Goal: Task Accomplishment & Management: Complete application form

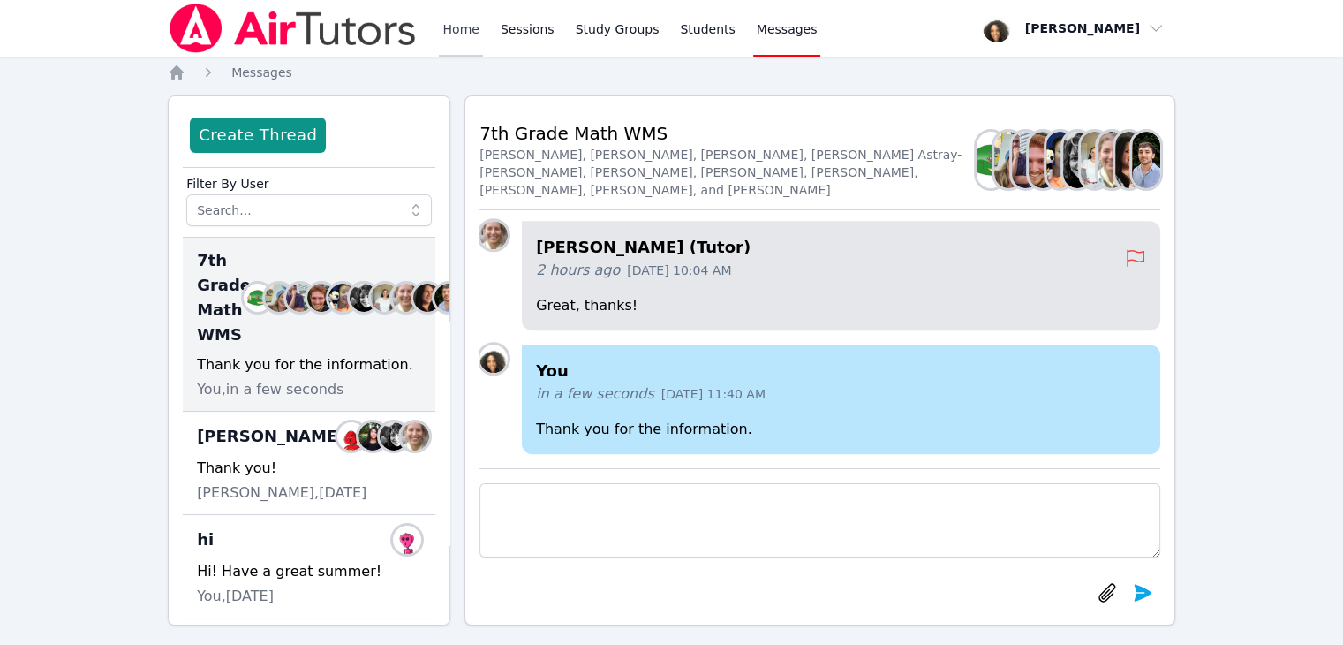
click at [449, 26] on link "Home" at bounding box center [460, 28] width 43 height 57
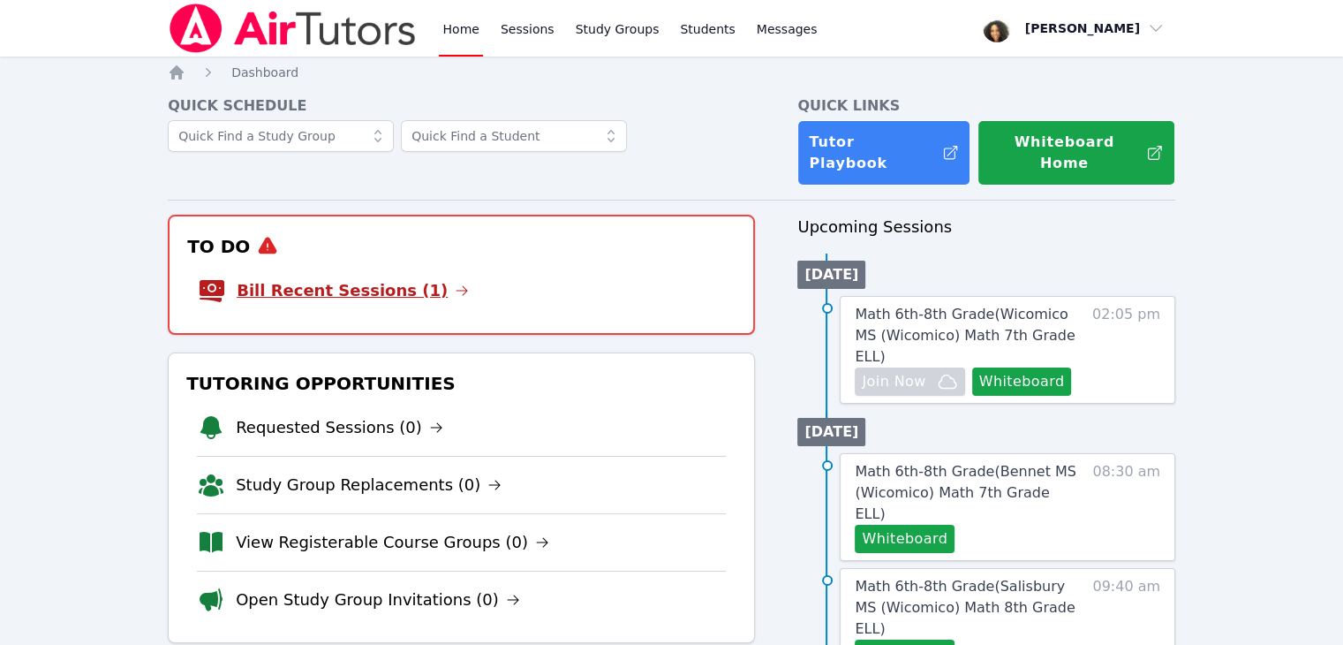
click at [339, 278] on link "Bill Recent Sessions (1)" at bounding box center [353, 290] width 232 height 25
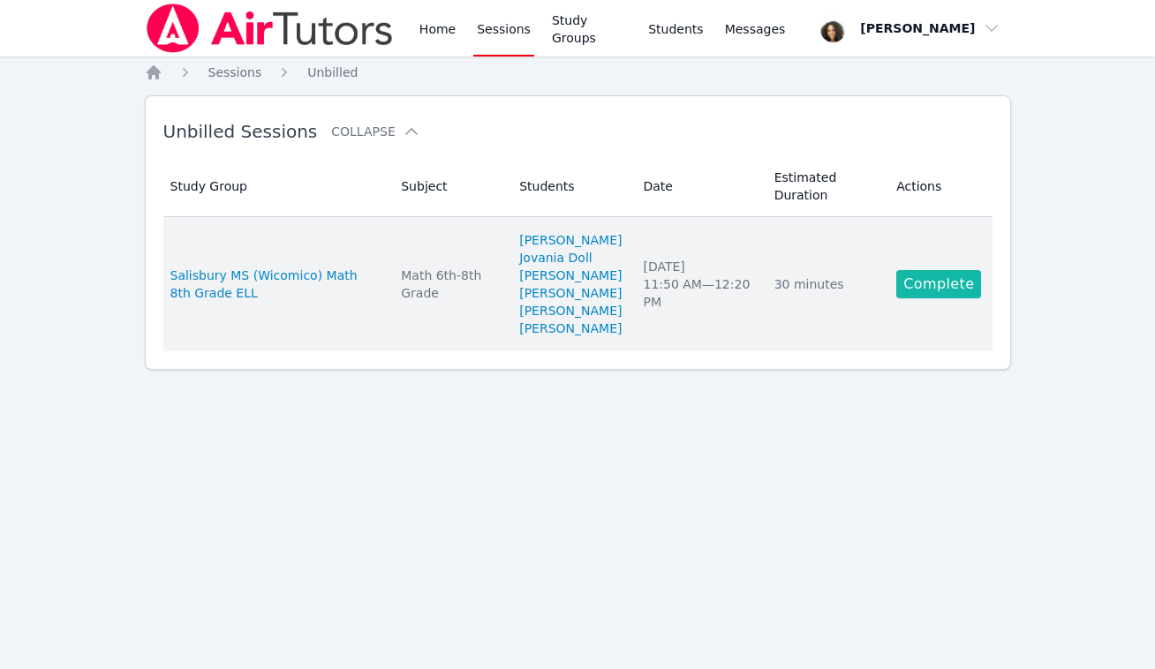
click at [928, 291] on link "Complete" at bounding box center [938, 284] width 85 height 28
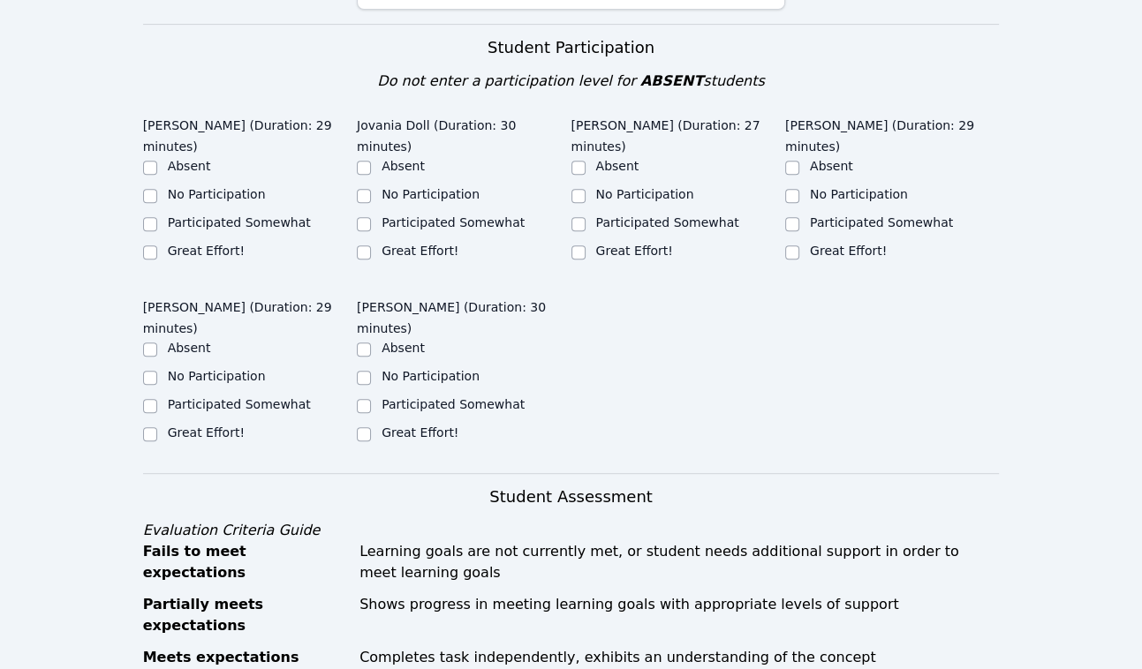
scroll to position [611, 0]
click at [149, 245] on input "Great Effort!" at bounding box center [150, 252] width 14 height 14
checkbox input "true"
click at [338, 223] on div "[PERSON_NAME] (Duration: 29 minutes) Absent No Participation Participated Somew…" at bounding box center [250, 194] width 214 height 171
click at [364, 245] on input "Great Effort!" at bounding box center [364, 252] width 14 height 14
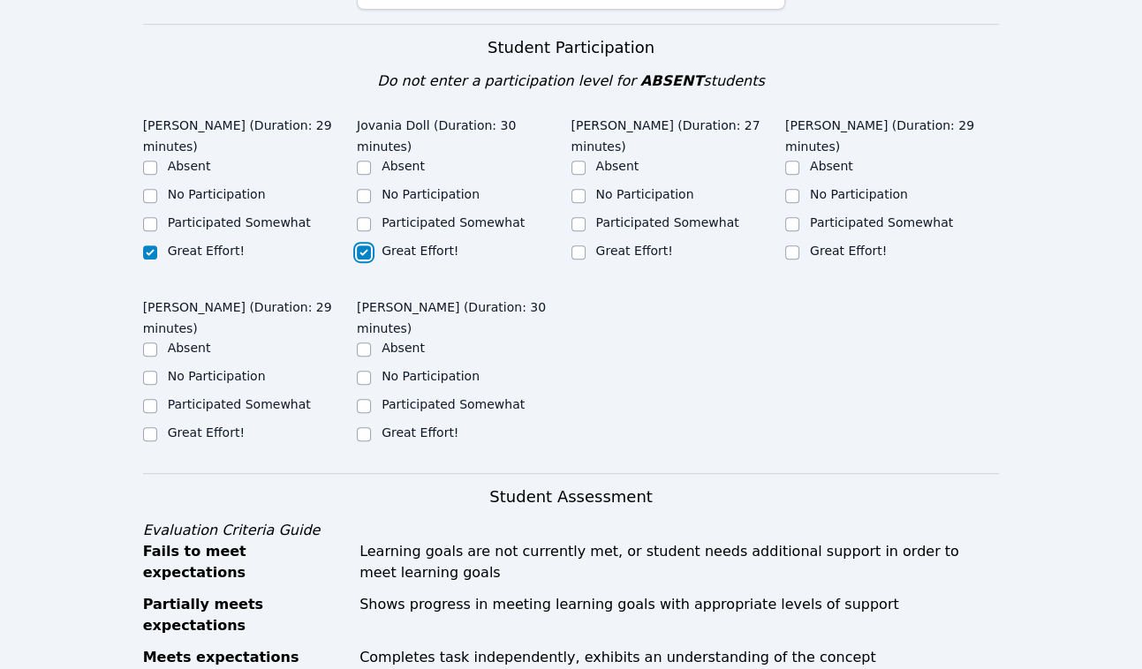
checkbox input "true"
click at [572, 245] on input "Great Effort!" at bounding box center [578, 252] width 14 height 14
checkbox input "true"
click at [789, 245] on input "Great Effort!" at bounding box center [792, 252] width 14 height 14
checkbox input "true"
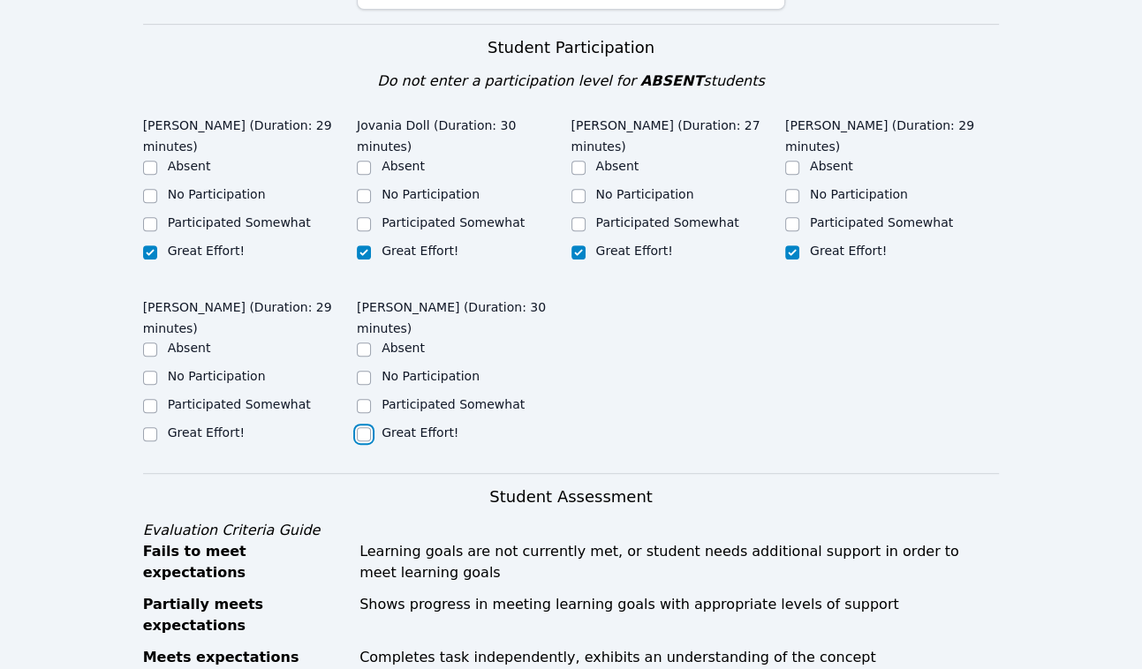
click at [370, 427] on input "Great Effort!" at bounding box center [364, 434] width 14 height 14
checkbox input "true"
click at [153, 427] on input "Great Effort!" at bounding box center [150, 434] width 14 height 14
checkbox input "true"
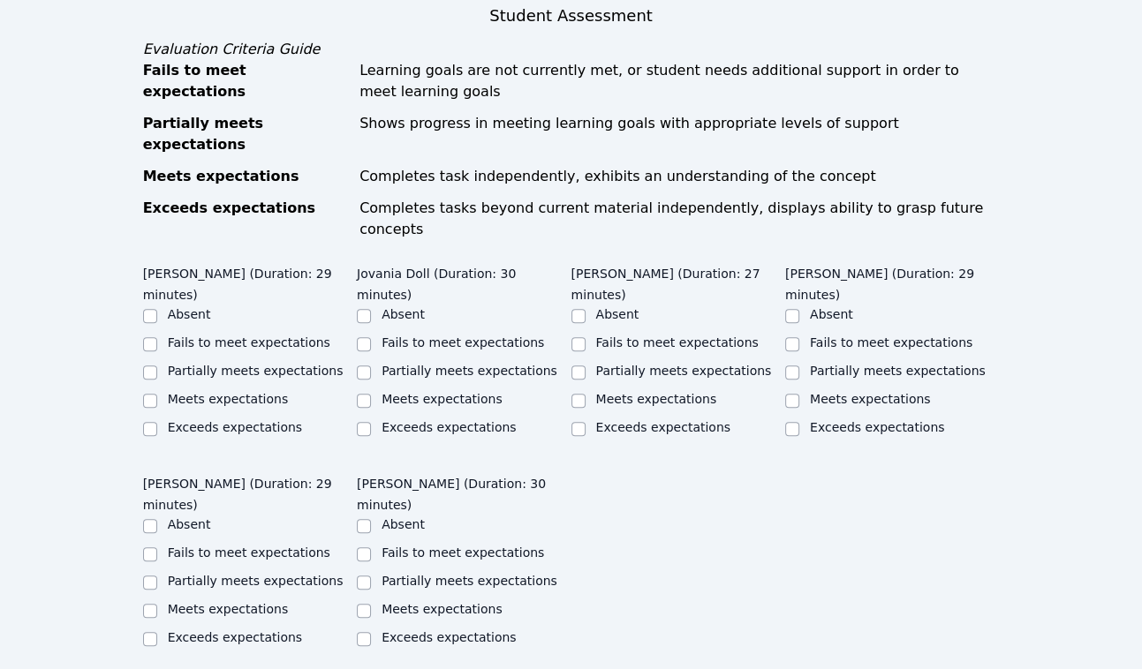
scroll to position [1102, 0]
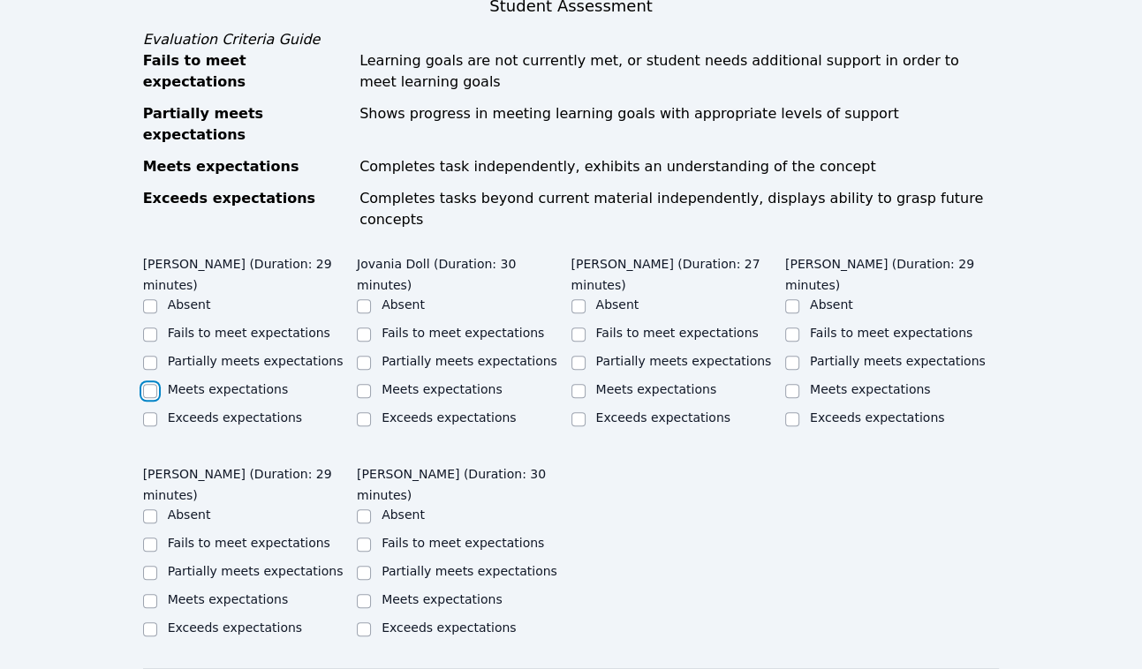
click at [149, 384] on input "Meets expectations" at bounding box center [150, 391] width 14 height 14
checkbox input "true"
click at [365, 384] on input "Meets expectations" at bounding box center [364, 391] width 14 height 14
checkbox input "true"
click at [581, 384] on input "Meets expectations" at bounding box center [578, 391] width 14 height 14
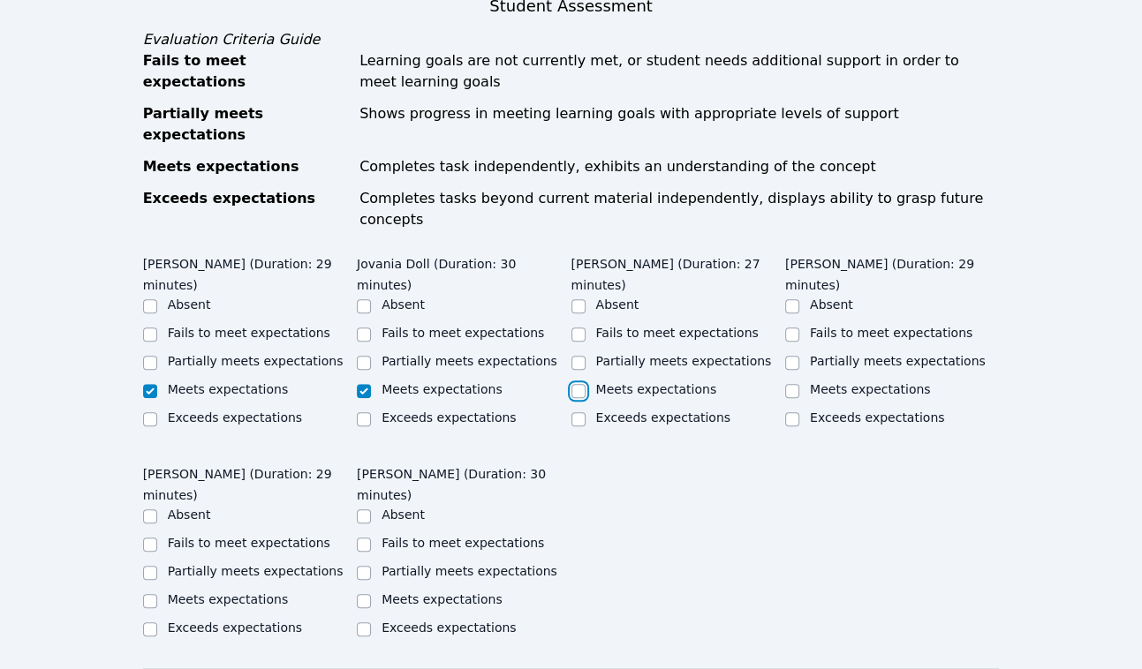
checkbox input "true"
click at [791, 384] on input "Meets expectations" at bounding box center [792, 391] width 14 height 14
checkbox input "true"
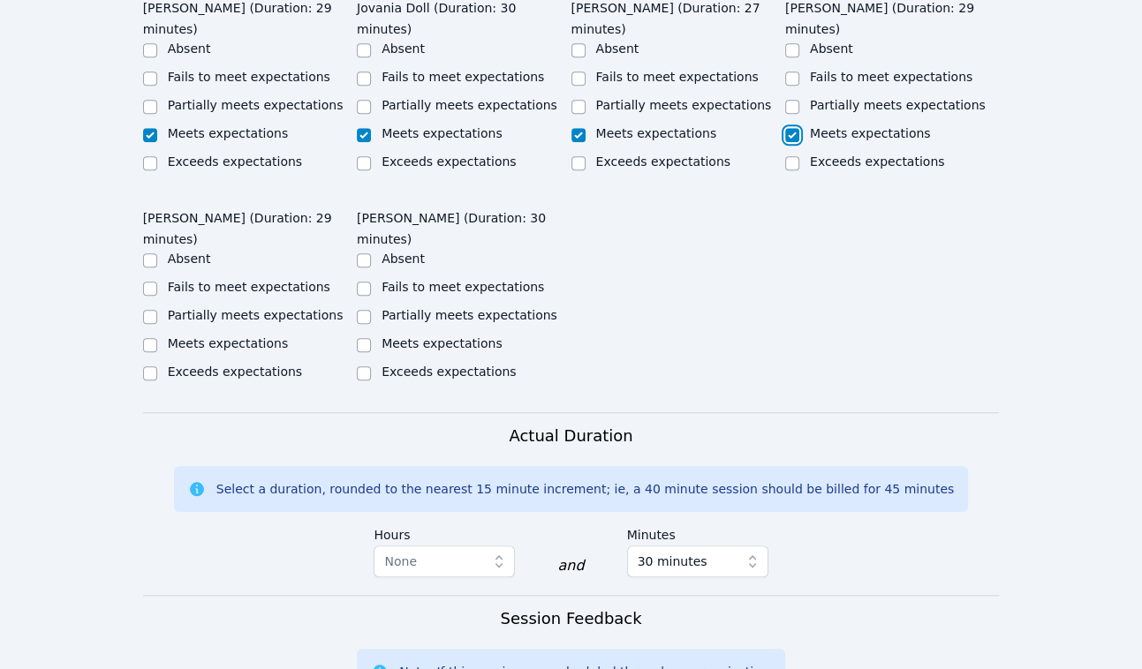
scroll to position [1397, 0]
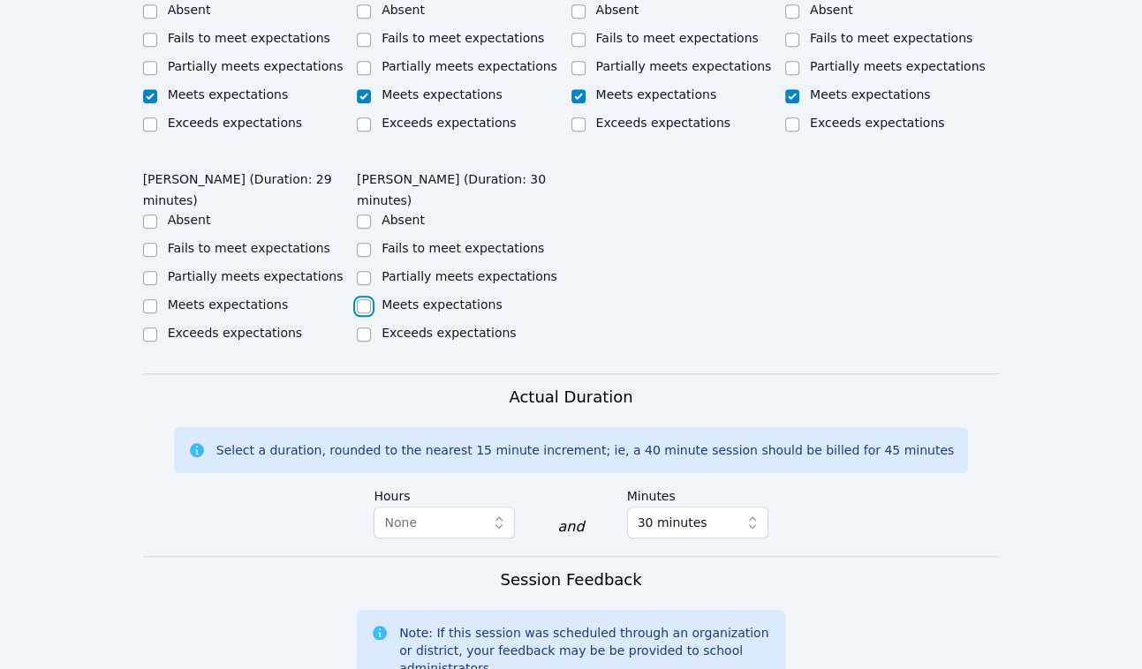
click at [363, 299] on input "Meets expectations" at bounding box center [364, 306] width 14 height 14
checkbox input "true"
click at [151, 299] on input "Meets expectations" at bounding box center [150, 306] width 14 height 14
checkbox input "true"
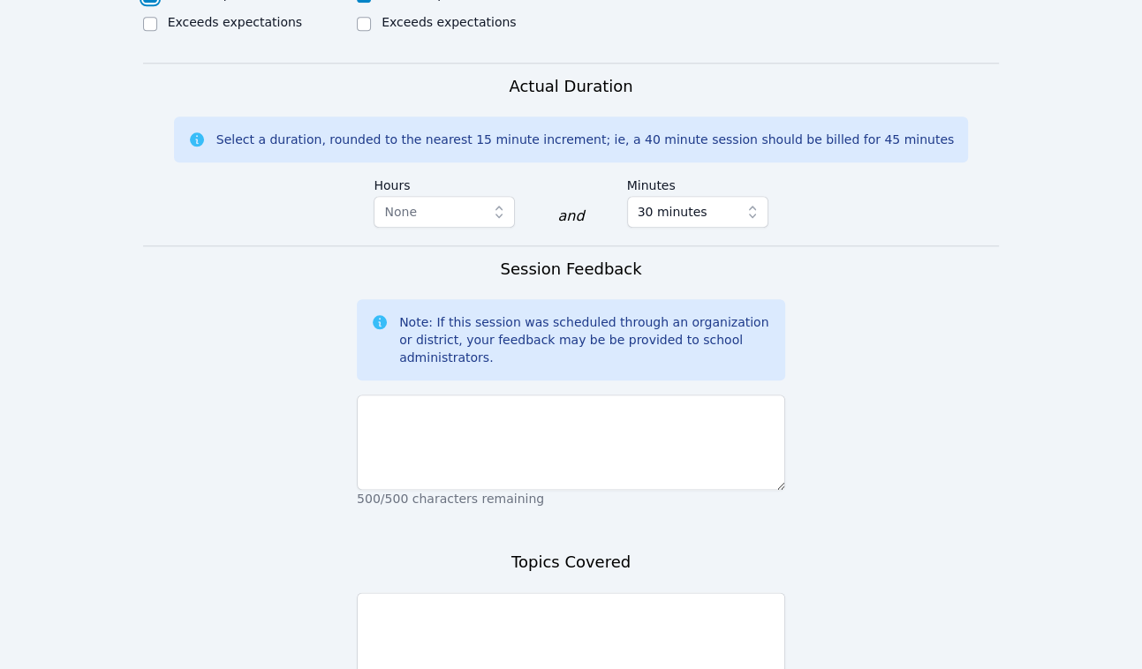
scroll to position [1790, 0]
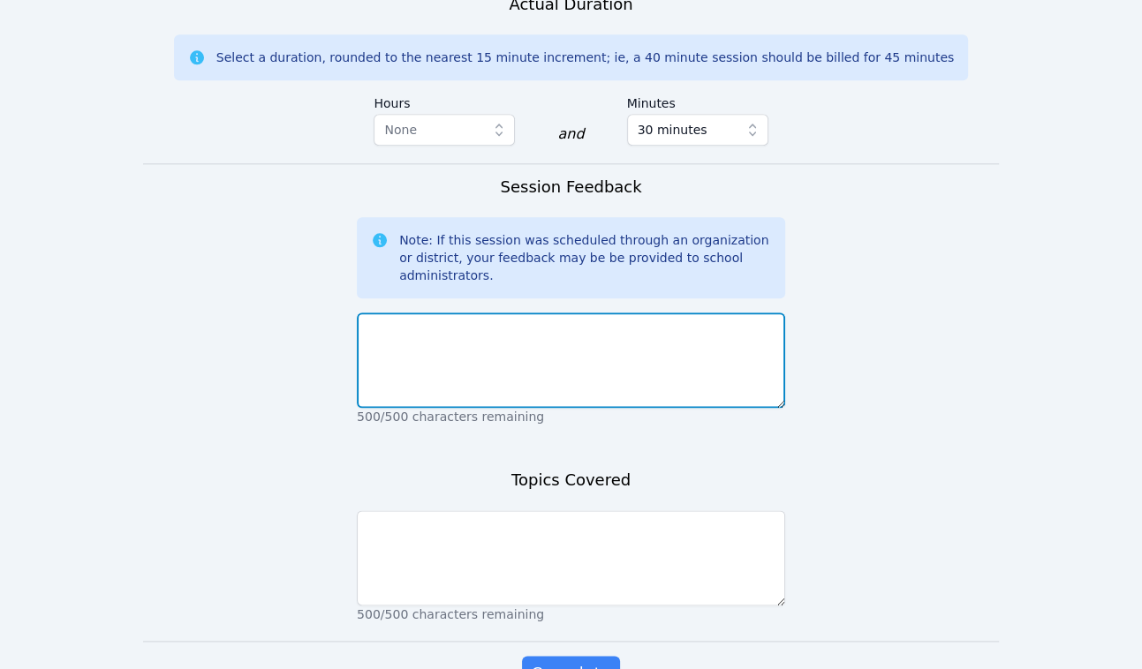
click at [495, 313] on textarea at bounding box center [571, 360] width 428 height 95
type textarea "Everyone participated and seemed to understand the scale factor assignment."
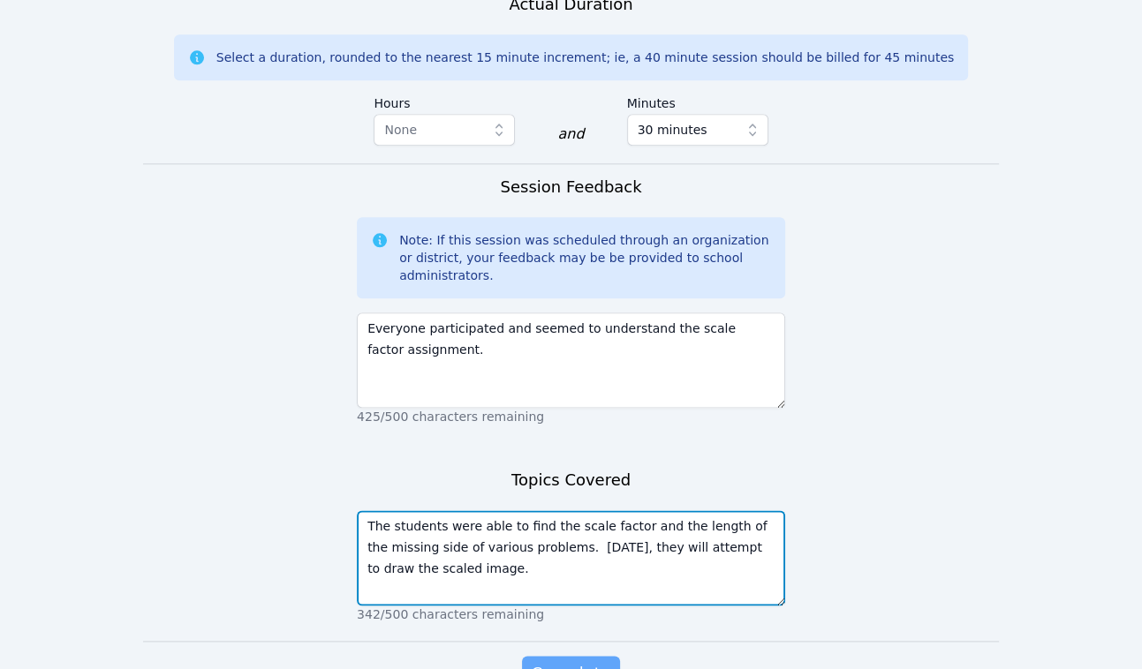
type textarea "The students were able to find the scale factor and the length of the missing s…"
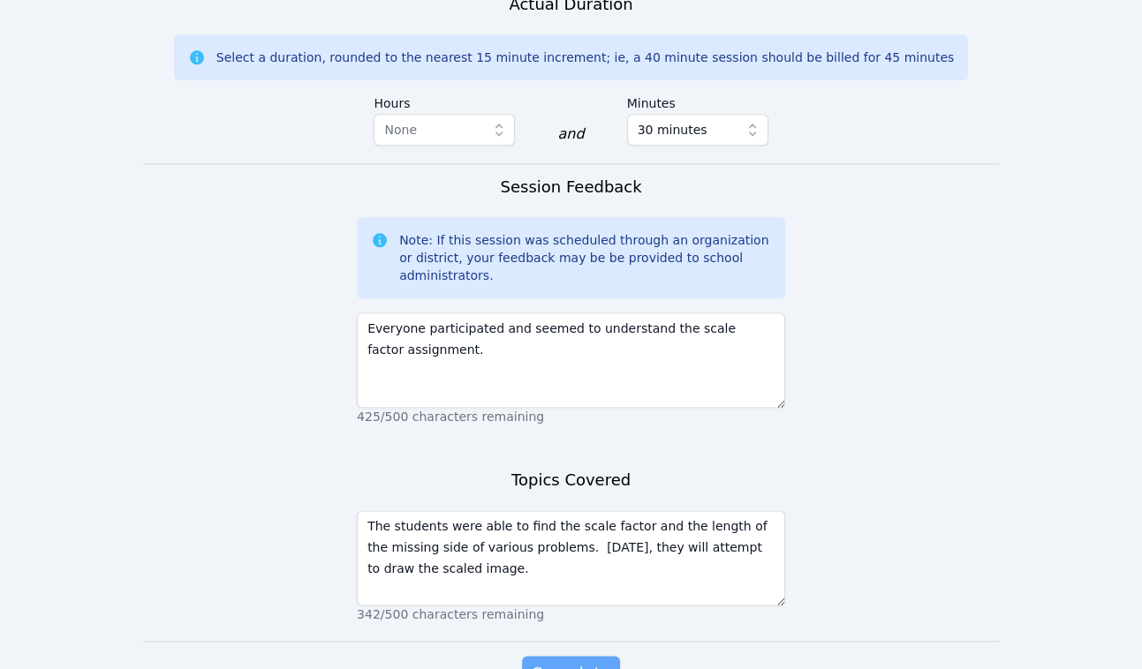
click at [566, 644] on span "Complete" at bounding box center [570, 673] width 79 height 25
